Goal: Task Accomplishment & Management: Complete application form

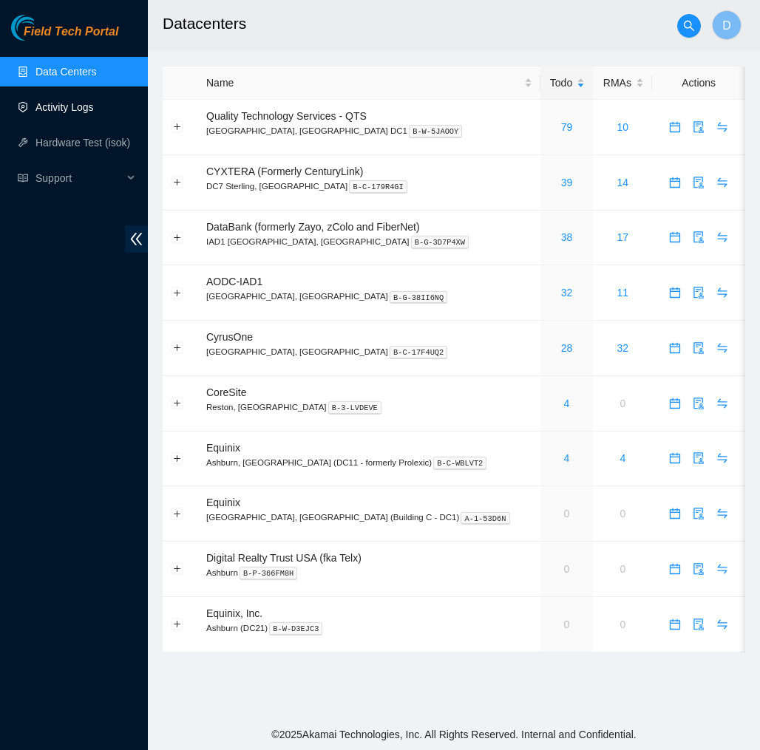
click at [67, 103] on link "Activity Logs" at bounding box center [64, 107] width 58 height 12
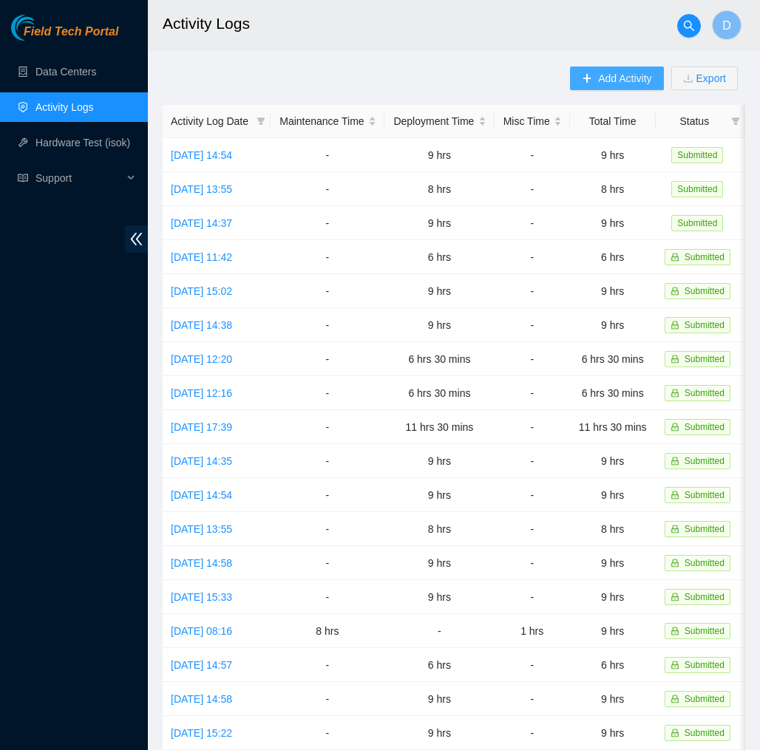
click at [598, 84] on span "Add Activity" at bounding box center [624, 78] width 53 height 16
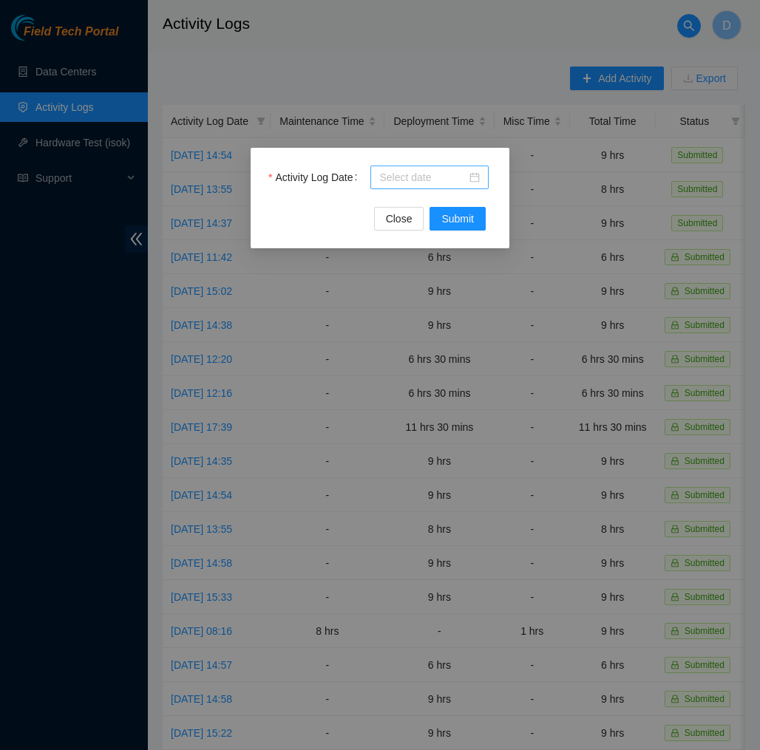
click at [468, 174] on div at bounding box center [429, 177] width 100 height 16
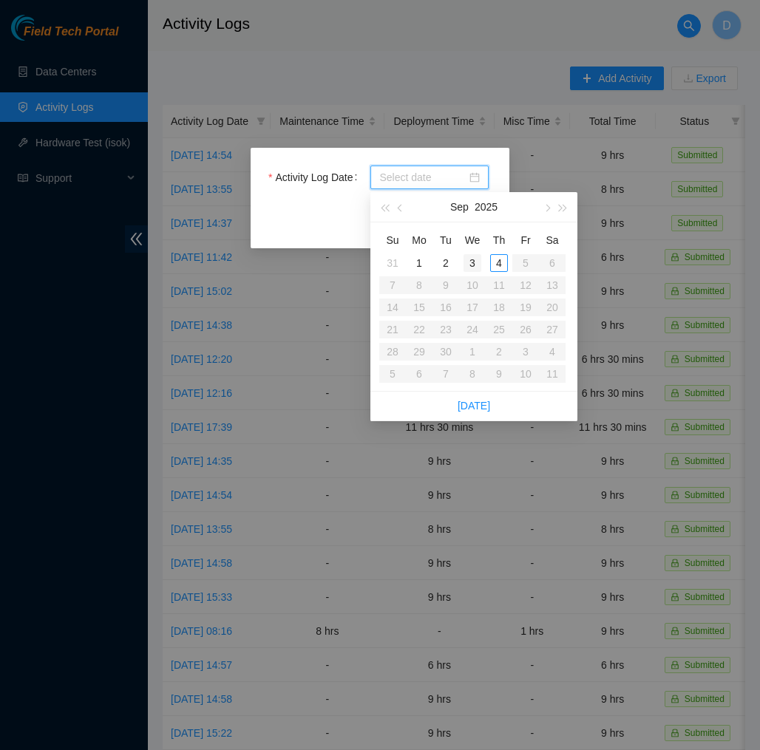
type input "2025-09-03"
type input "2025-09-04"
click at [500, 264] on div "4" at bounding box center [499, 263] width 18 height 18
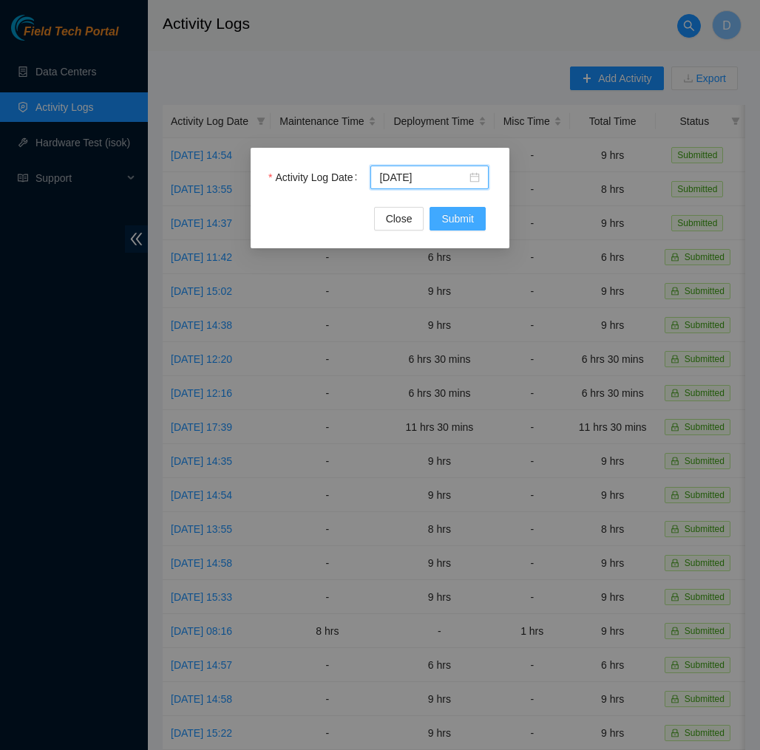
click at [463, 217] on span "Submit" at bounding box center [457, 219] width 33 height 16
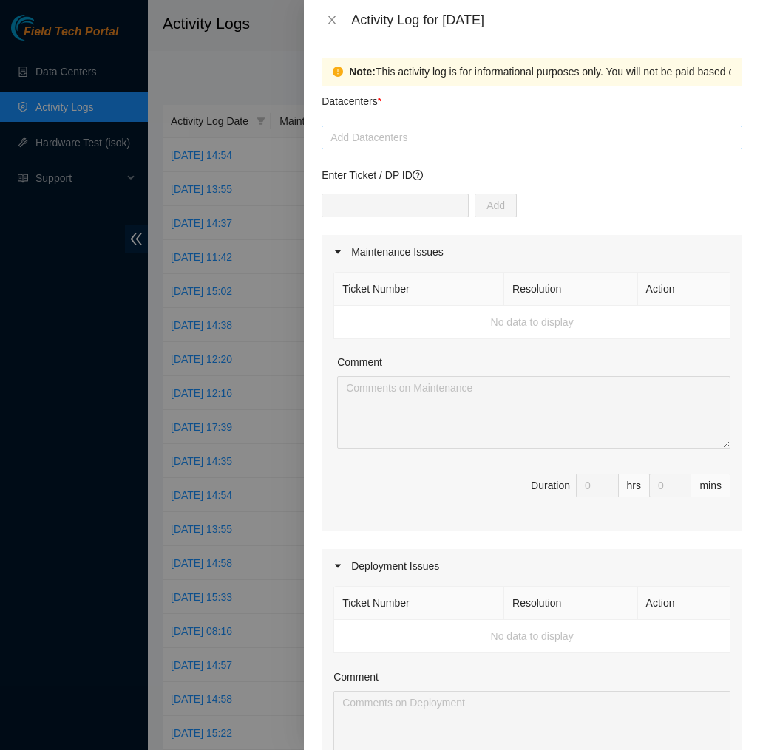
click at [453, 132] on div at bounding box center [531, 138] width 413 height 18
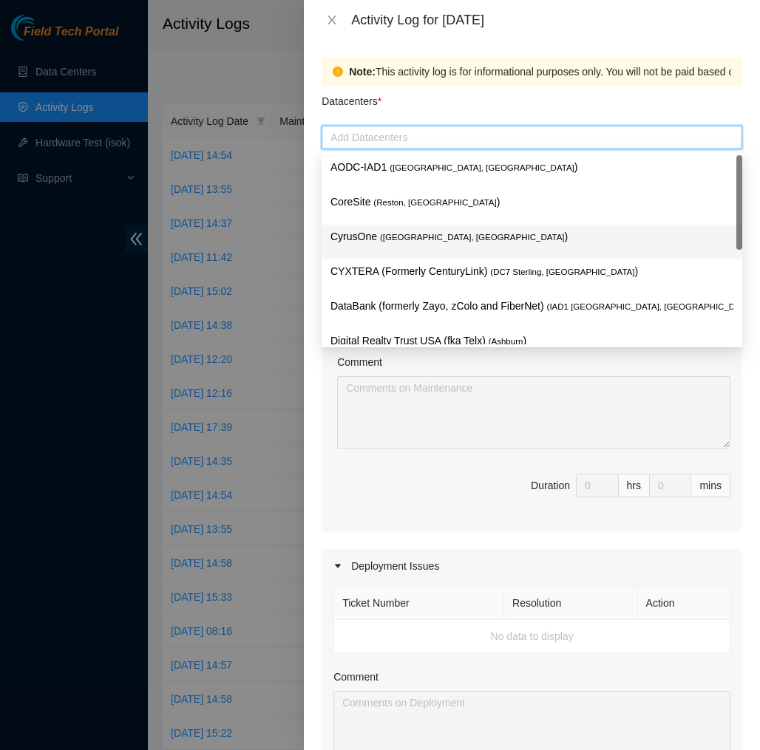
scroll to position [158, 0]
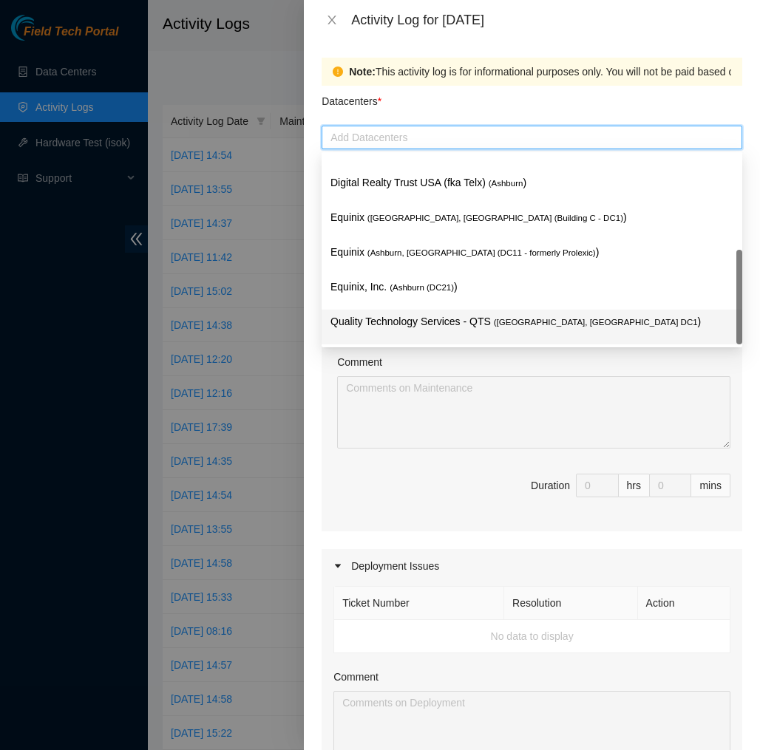
click at [436, 319] on p "Quality Technology Services - QTS ( Ashburn, VA DC1 )" at bounding box center [531, 321] width 403 height 17
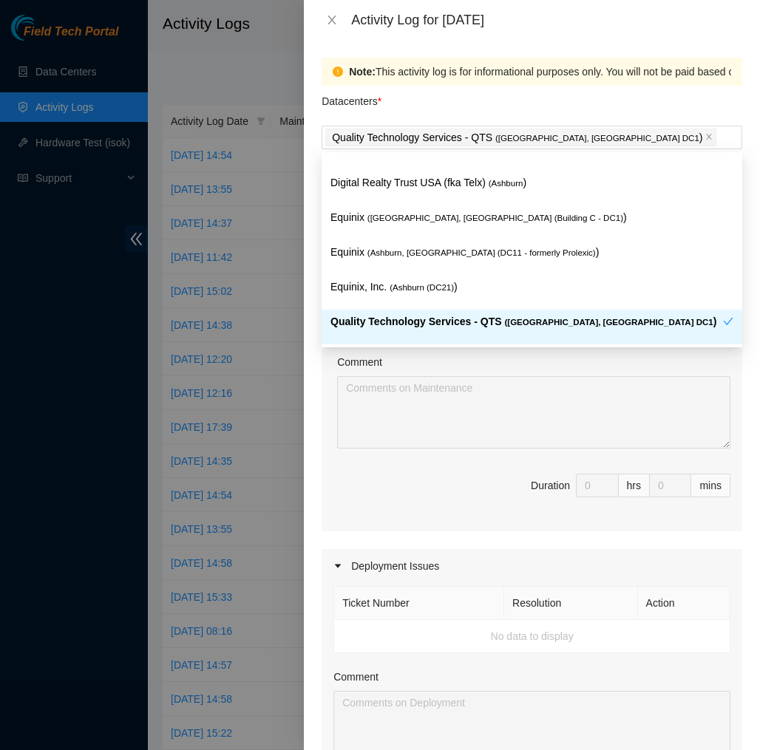
click at [460, 369] on div "Comment" at bounding box center [533, 365] width 393 height 22
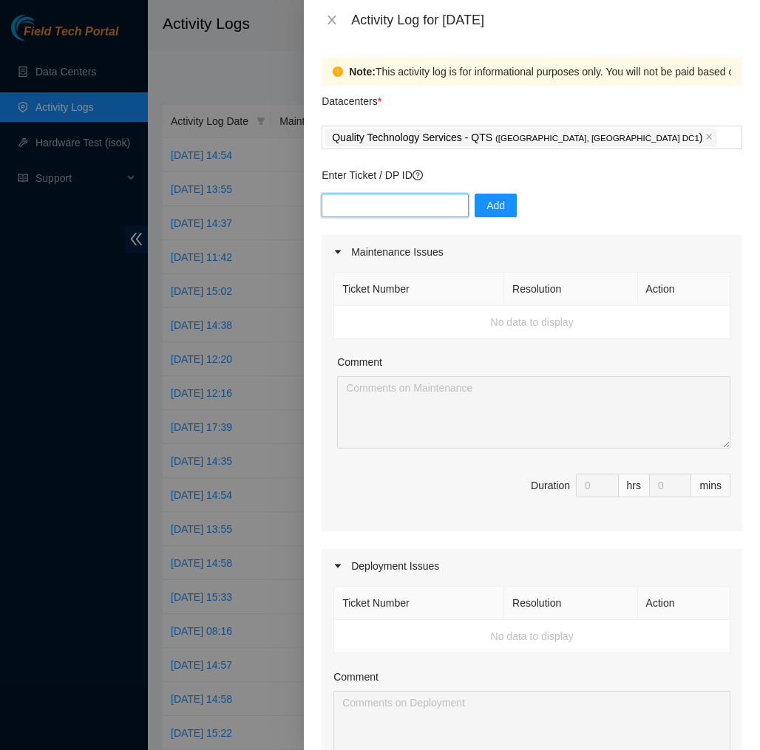
click at [445, 214] on input "text" at bounding box center [394, 206] width 147 height 24
type input "DP83139"
click at [514, 209] on button "Add" at bounding box center [495, 206] width 42 height 24
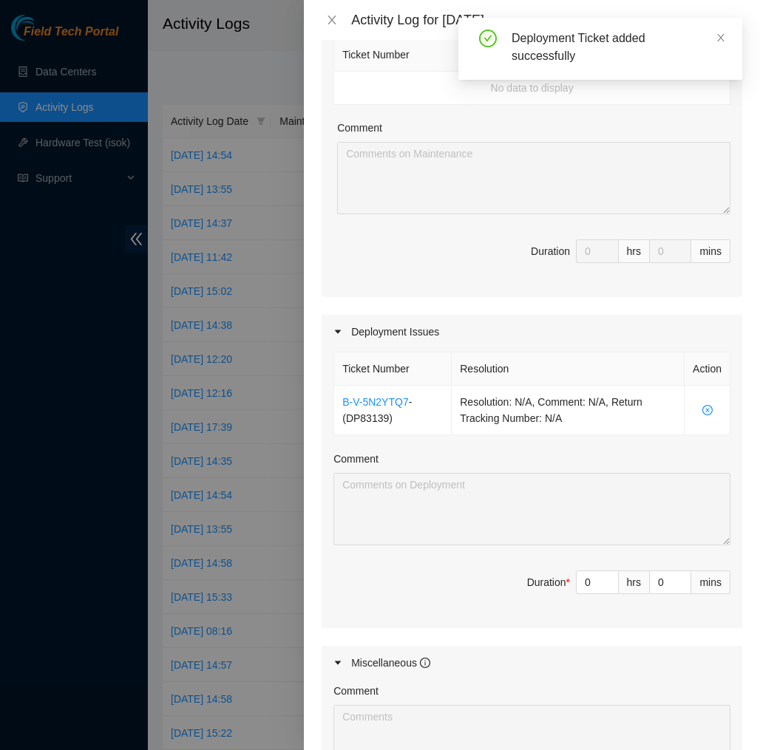
scroll to position [237, 0]
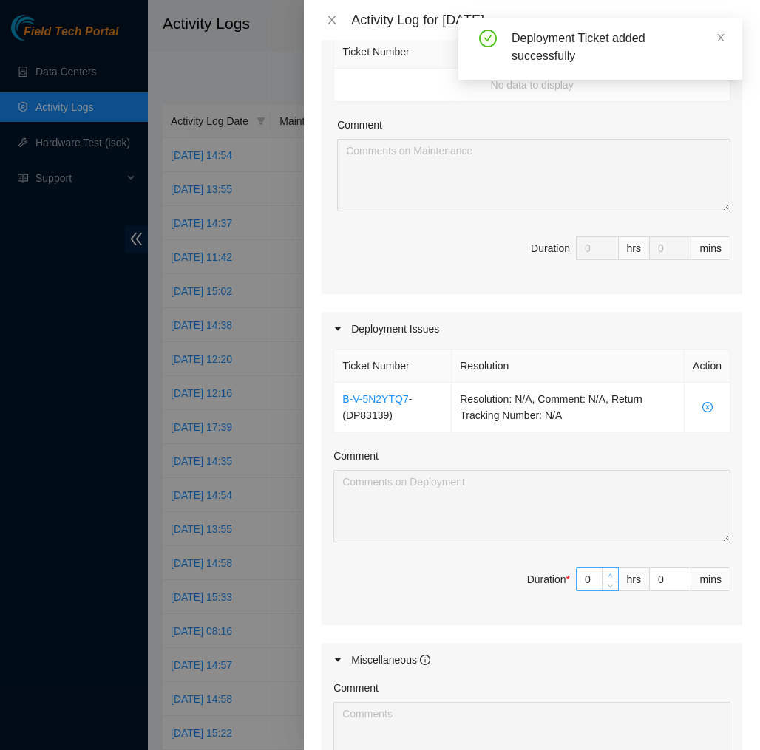
type input "1"
click at [609, 573] on icon "up" at bounding box center [609, 575] width 5 height 5
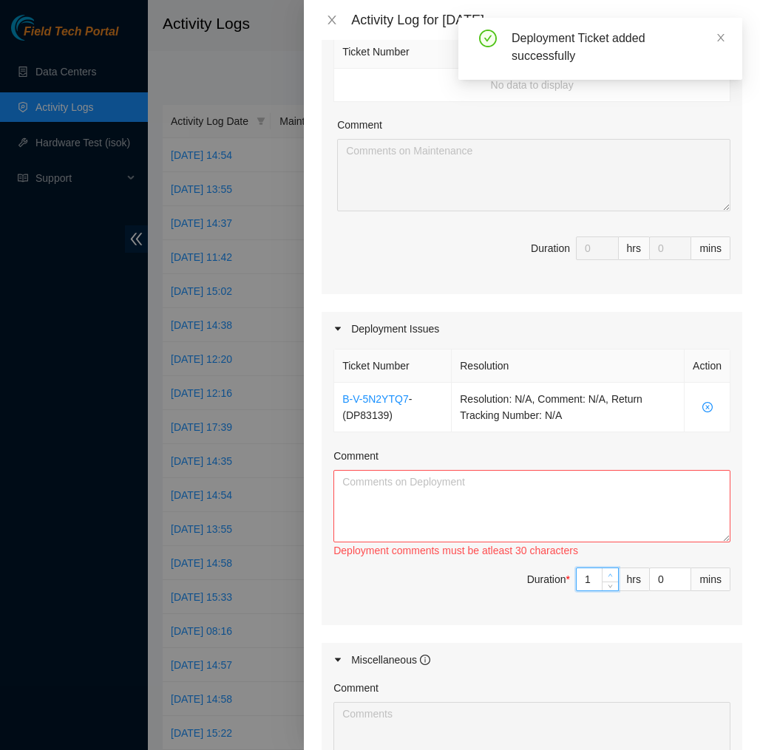
type input "2"
click at [609, 573] on icon "up" at bounding box center [609, 575] width 5 height 5
type input "3"
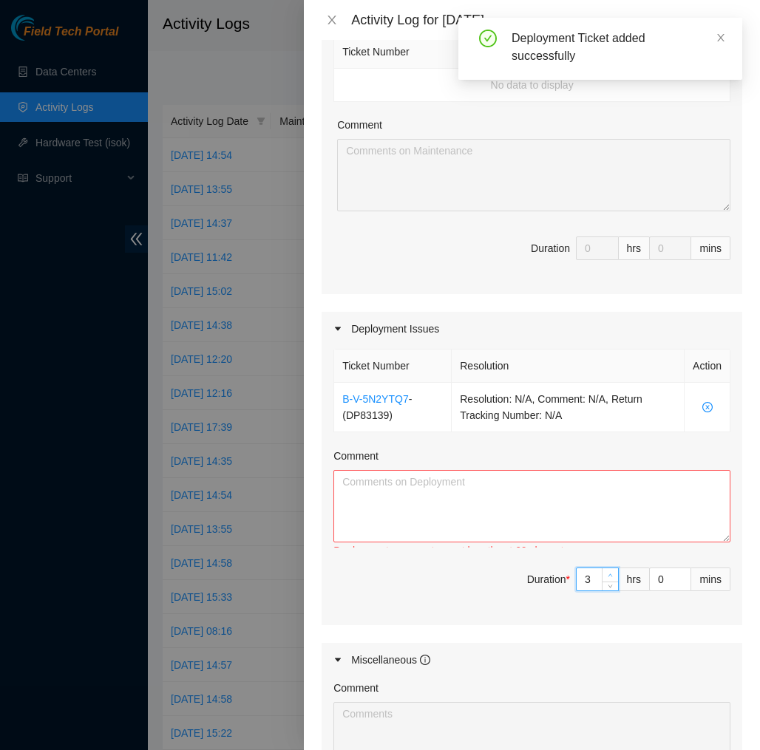
click at [609, 573] on icon "up" at bounding box center [609, 575] width 5 height 5
type input "4"
click at [609, 573] on icon "up" at bounding box center [609, 575] width 5 height 5
type input "5"
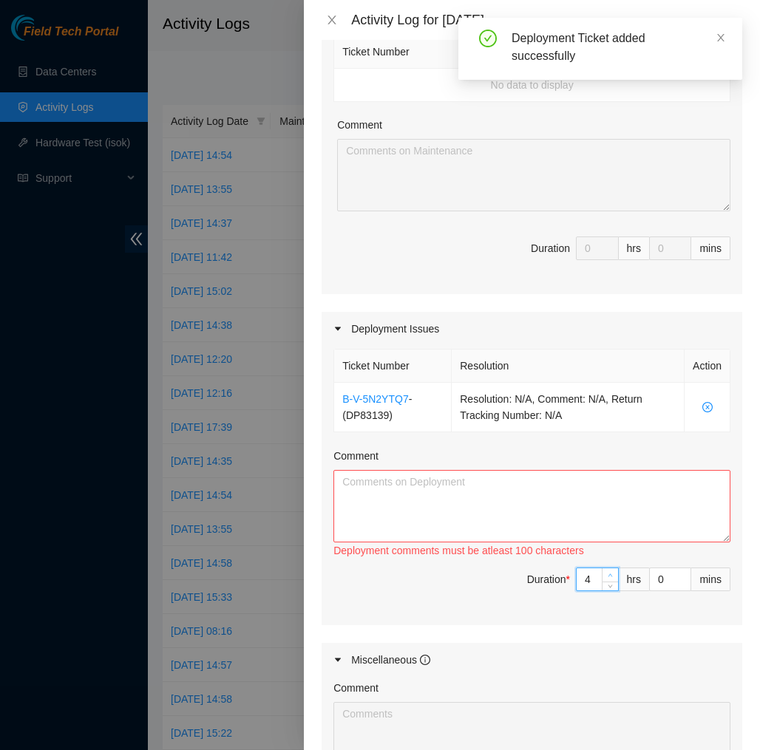
type input "5"
click at [609, 573] on icon "up" at bounding box center [609, 575] width 5 height 5
type input "6"
click at [609, 573] on icon "up" at bounding box center [609, 575] width 5 height 5
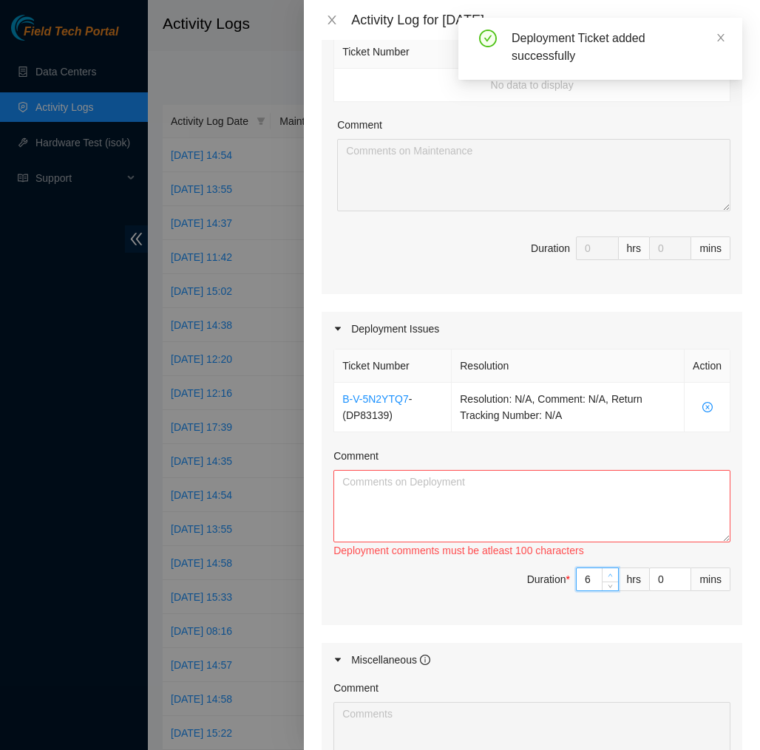
type input "7"
click at [609, 573] on icon "up" at bounding box center [609, 575] width 5 height 5
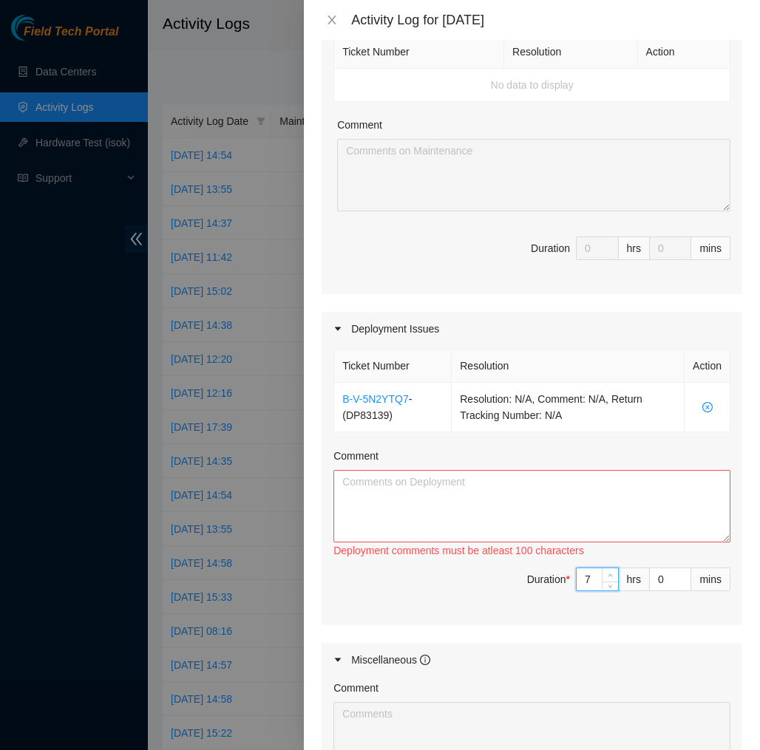
type input "8"
click at [609, 573] on icon "up" at bounding box center [609, 575] width 5 height 5
type input "9"
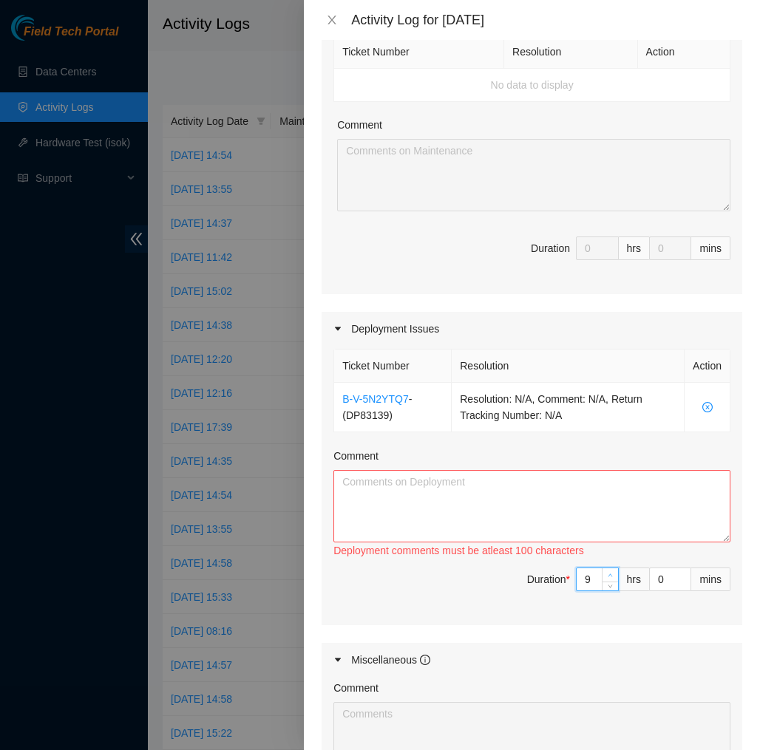
click at [609, 573] on icon "up" at bounding box center [609, 575] width 5 height 5
type input "10"
click at [609, 573] on icon "up" at bounding box center [609, 575] width 5 height 5
type input "11"
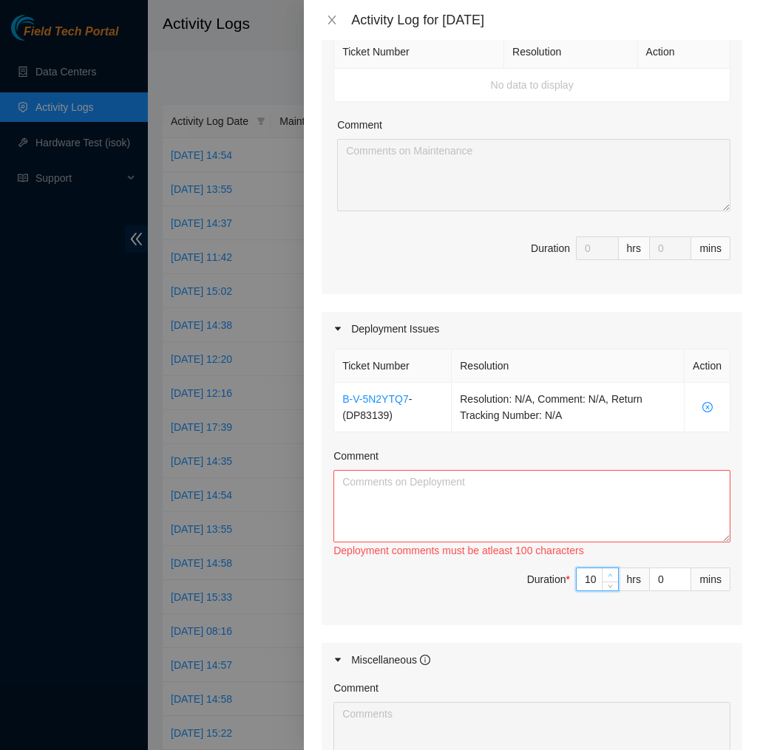
type input "11"
click at [609, 573] on icon "up" at bounding box center [609, 575] width 5 height 5
type input "12"
click at [609, 573] on icon "up" at bounding box center [609, 575] width 5 height 5
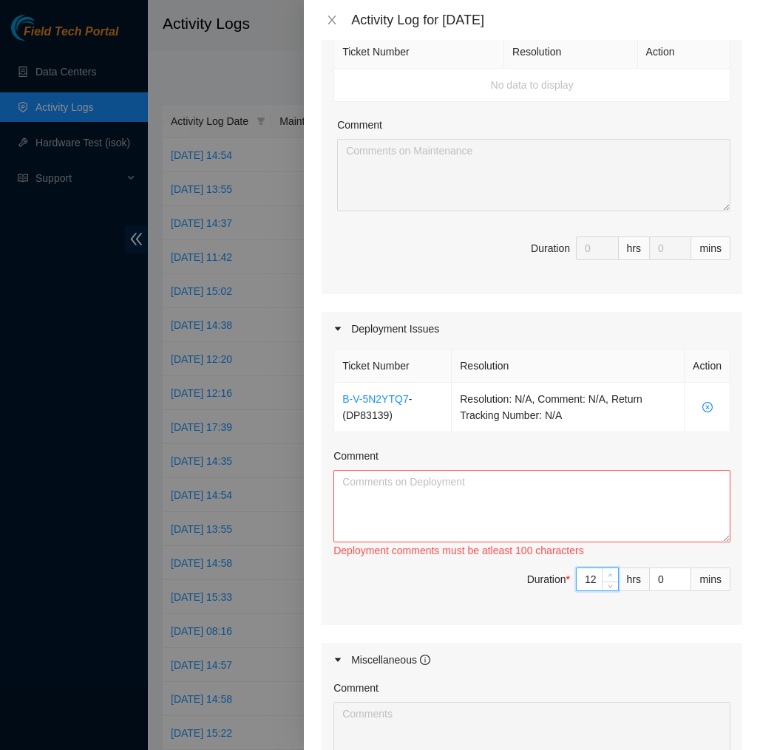
type input "13"
click at [609, 573] on icon "up" at bounding box center [609, 575] width 5 height 5
click at [646, 508] on textarea "Comment" at bounding box center [531, 506] width 397 height 72
paste textarea "EOD Report for DP83139 Today, I located the three pallets and unboxed and moved…"
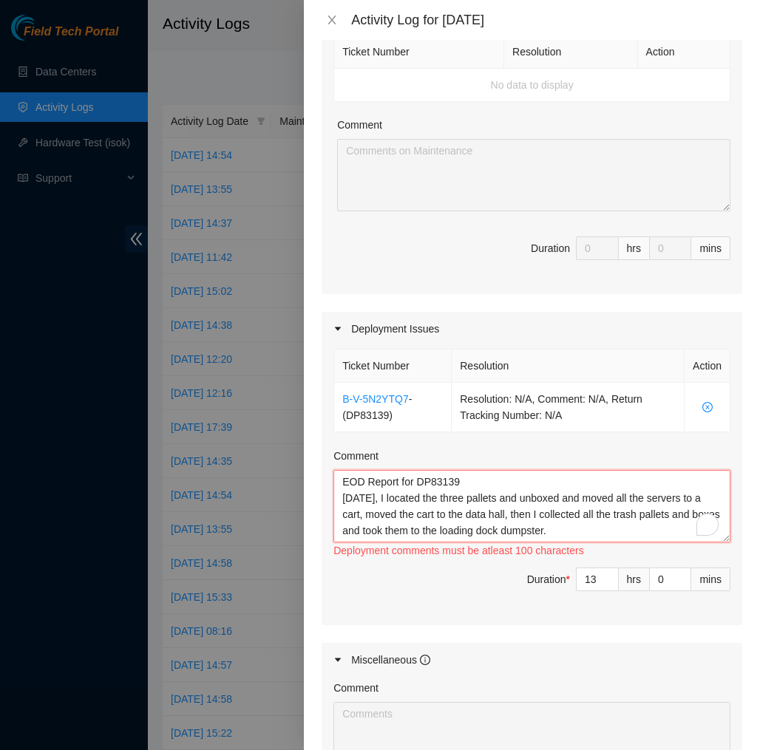
scroll to position [65, 0]
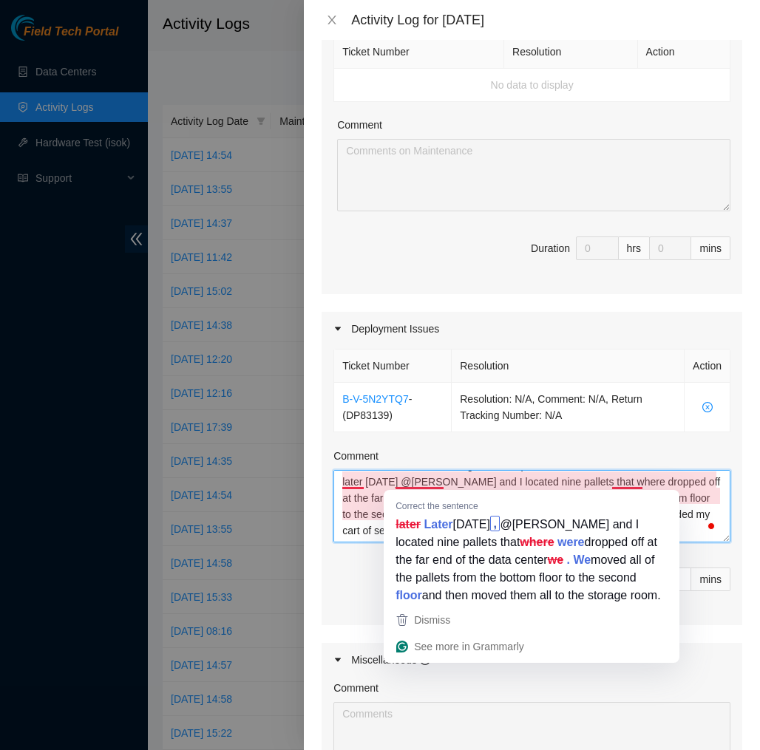
click at [403, 480] on textarea "EOD Report for DP83139 Today, I located the three pallets and unboxed and moved…" at bounding box center [531, 506] width 397 height 72
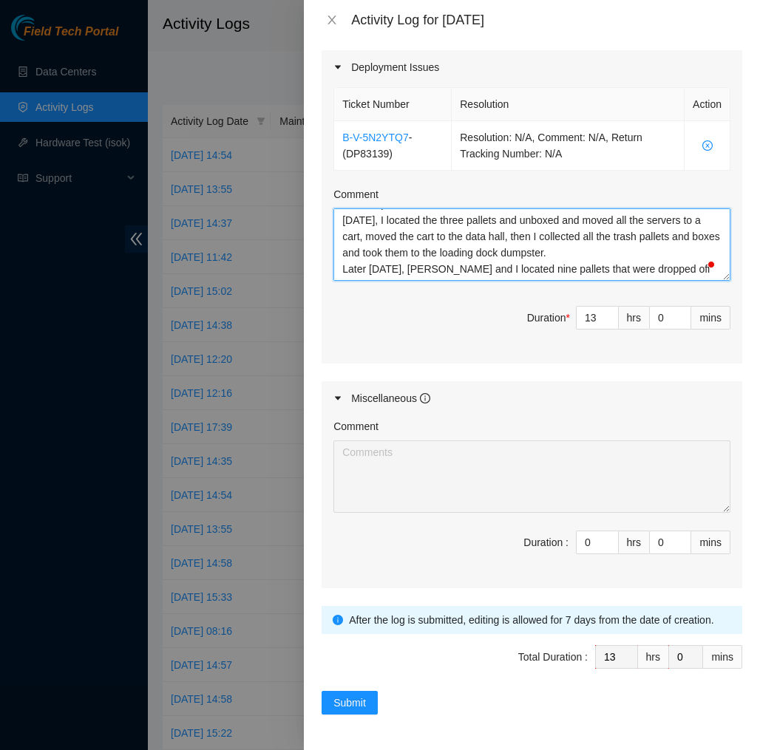
scroll to position [499, 0]
type textarea "EOD Report for DP83139 Today, I located the three pallets and unboxed and moved…"
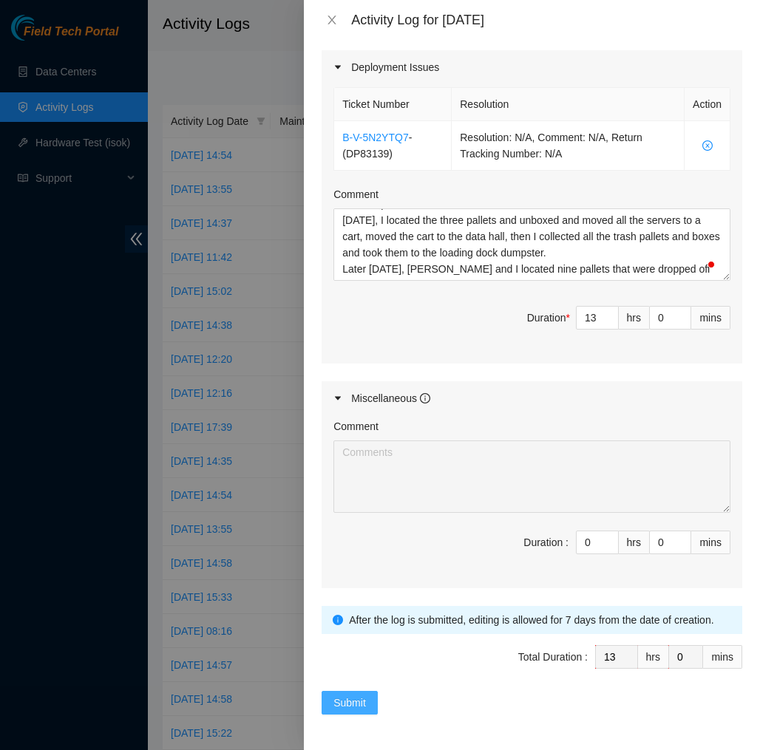
click at [334, 697] on span "Submit" at bounding box center [349, 702] width 33 height 16
